Goal: Navigation & Orientation: Understand site structure

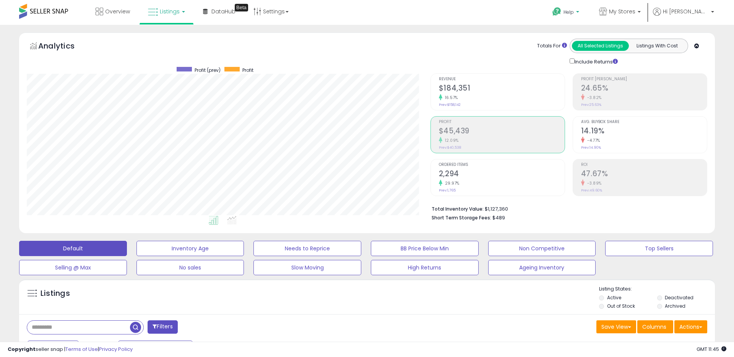
scroll to position [157, 403]
click at [635, 14] on span "My Stores" at bounding box center [622, 12] width 26 height 8
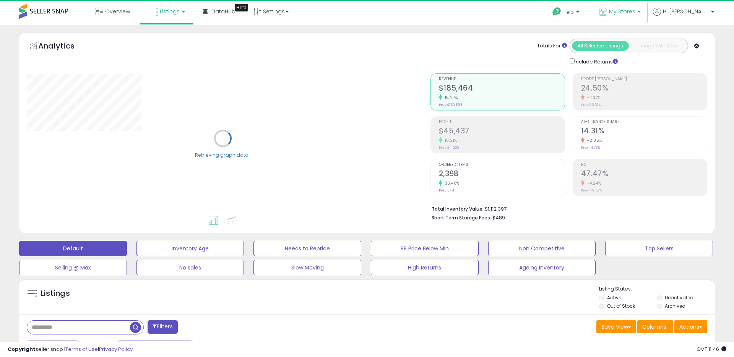
click at [635, 9] on span "My Stores" at bounding box center [622, 12] width 26 height 8
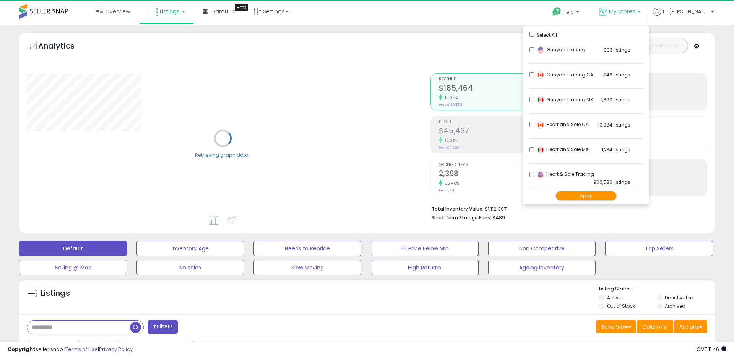
click at [548, 10] on div "Help Contact Support Search Knowledge Hub Request a Feature Hi Ryan" at bounding box center [600, 16] width 243 height 32
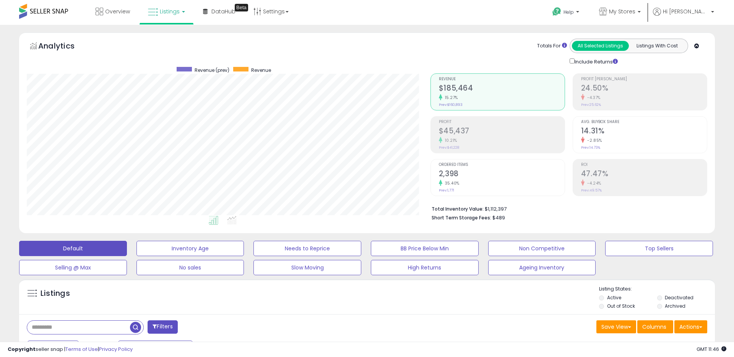
scroll to position [157, 403]
click at [480, 134] on h2 "$45,437" at bounding box center [502, 131] width 126 height 10
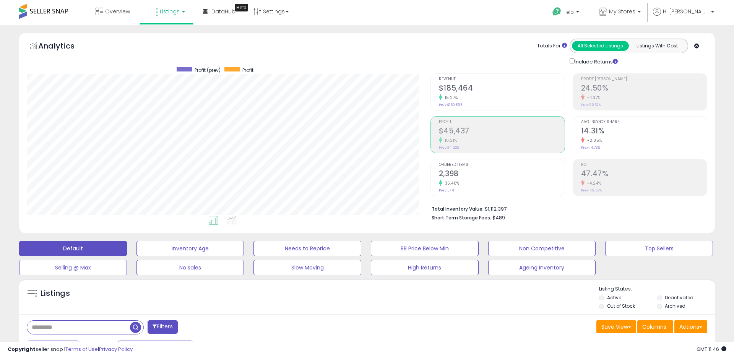
click at [646, 181] on div "-4.24%" at bounding box center [644, 183] width 126 height 7
